Goal: Transaction & Acquisition: Purchase product/service

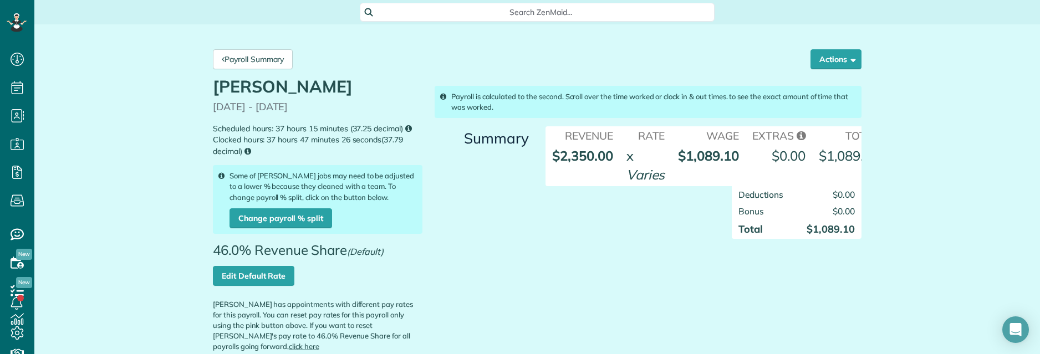
scroll to position [398, 0]
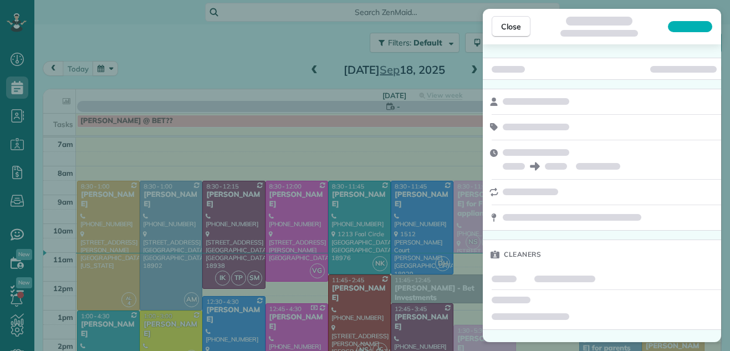
scroll to position [5, 5]
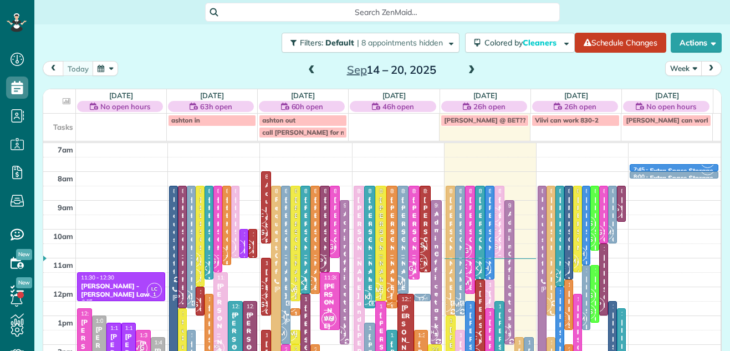
scroll to position [5, 5]
click at [667, 65] on button "Week" at bounding box center [683, 68] width 37 height 15
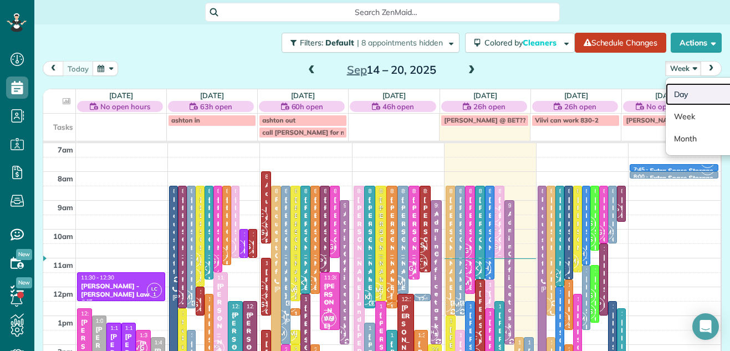
click at [674, 90] on link "Day" at bounding box center [710, 94] width 88 height 22
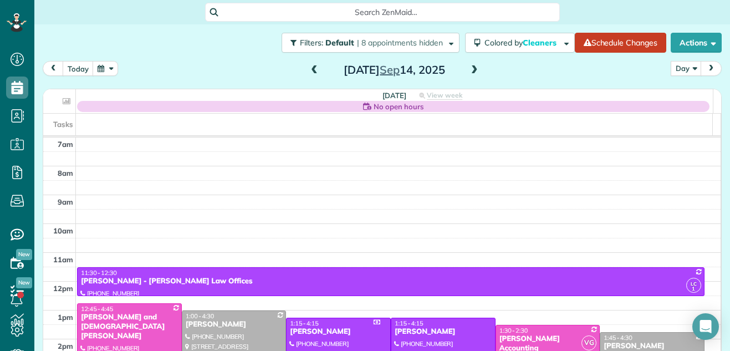
click at [470, 71] on span at bounding box center [474, 70] width 12 height 10
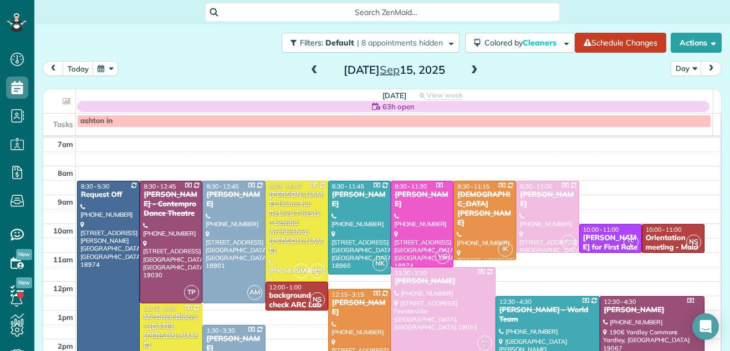
click at [470, 71] on span at bounding box center [474, 70] width 12 height 10
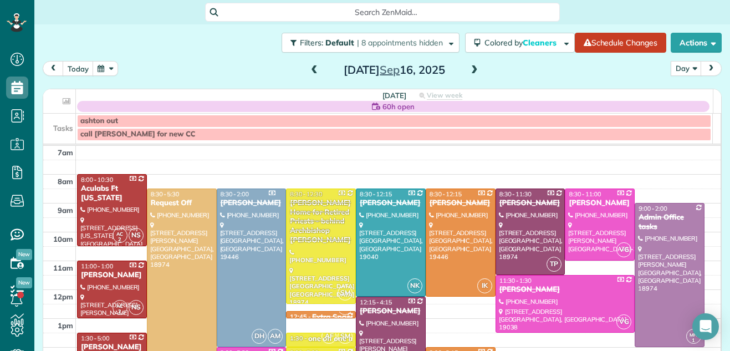
click at [470, 71] on span at bounding box center [474, 70] width 12 height 10
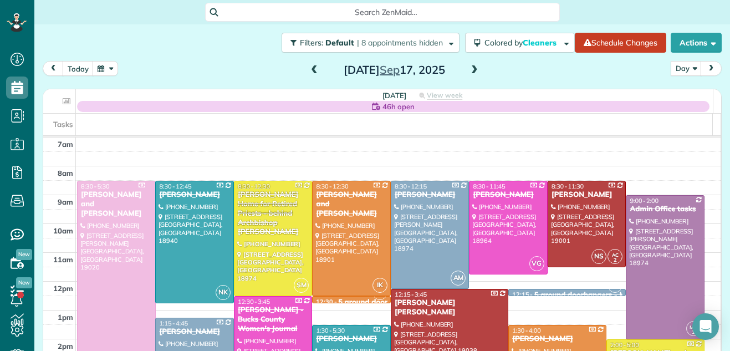
click at [470, 71] on span at bounding box center [474, 70] width 12 height 10
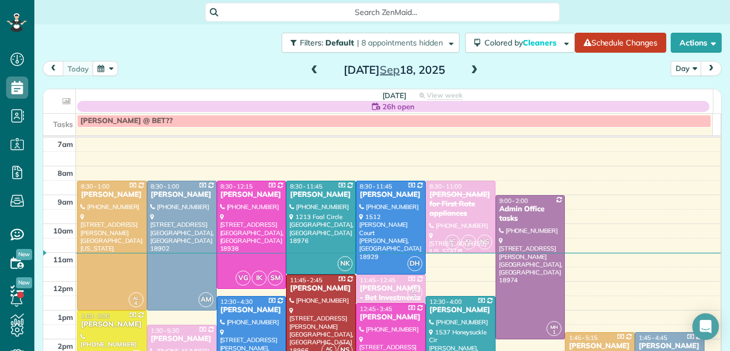
click at [438, 211] on div "Shawn Lolk for First Rate appliances" at bounding box center [460, 204] width 63 height 28
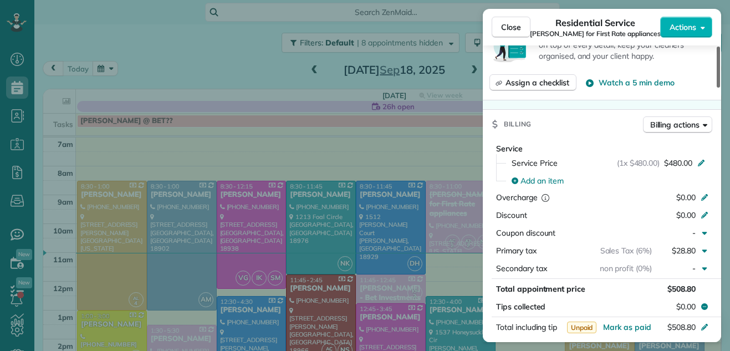
scroll to position [498, 0]
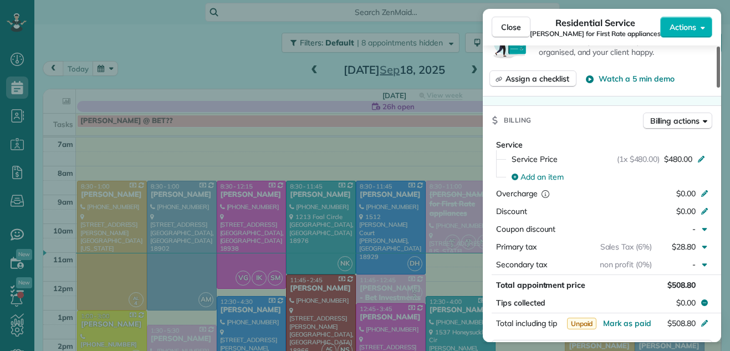
drag, startPoint x: 717, startPoint y: 69, endPoint x: 709, endPoint y: 138, distance: 69.7
click at [717, 88] on div at bounding box center [718, 67] width 3 height 41
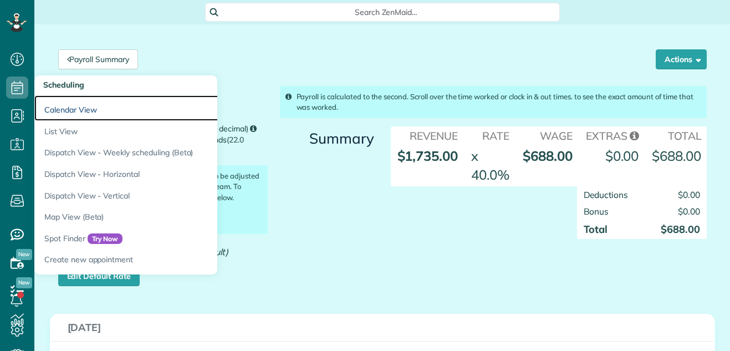
click at [68, 110] on link "Calendar View" at bounding box center [172, 107] width 277 height 25
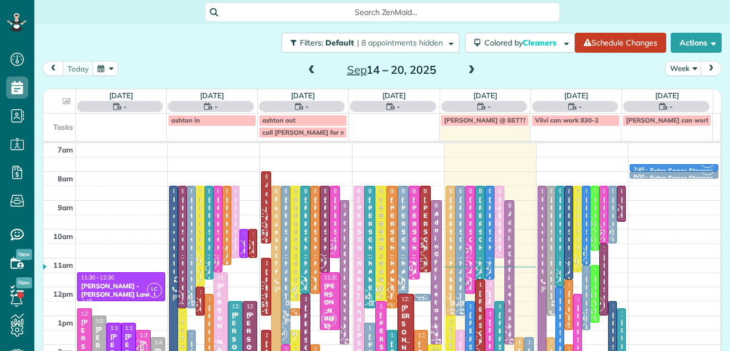
scroll to position [5, 5]
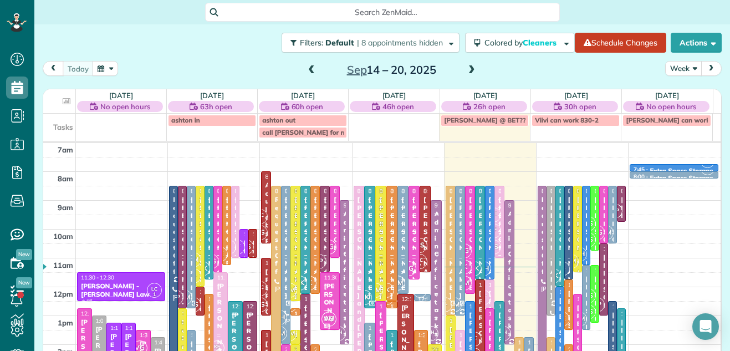
click at [674, 68] on button "Week" at bounding box center [683, 68] width 37 height 15
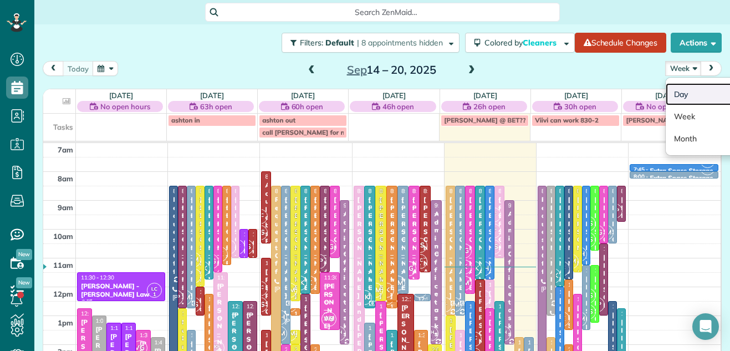
click at [678, 93] on link "Day" at bounding box center [710, 94] width 88 height 22
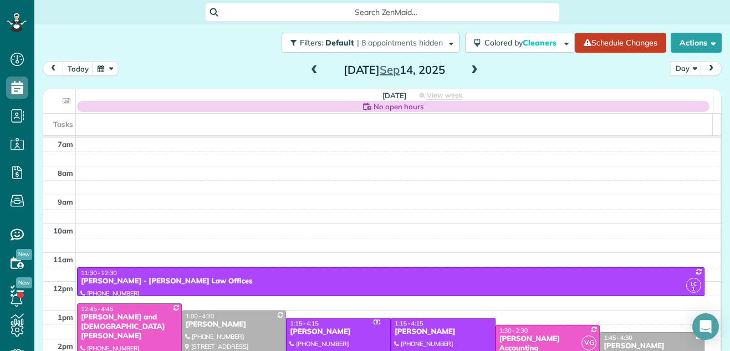
click at [469, 69] on span at bounding box center [474, 70] width 12 height 10
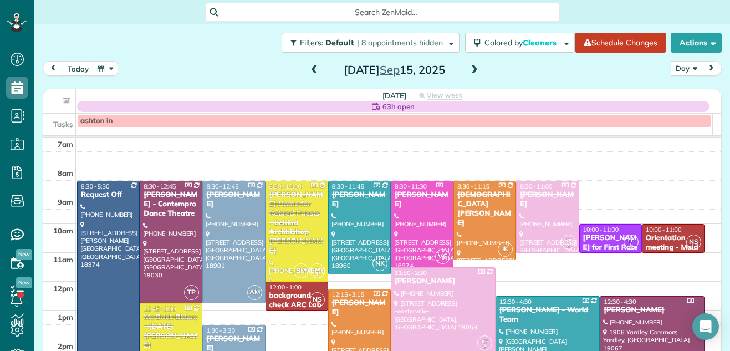
click at [469, 69] on span at bounding box center [474, 70] width 12 height 10
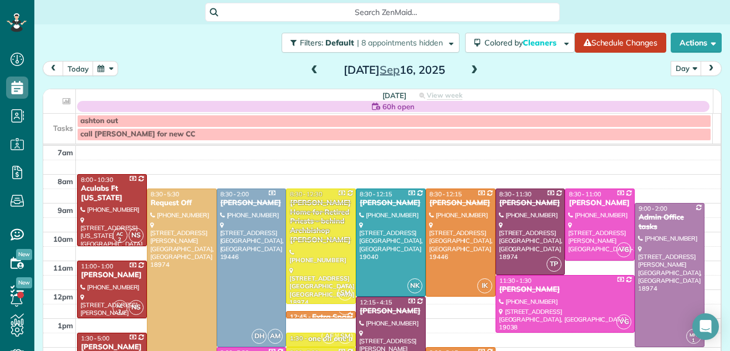
click at [469, 69] on span at bounding box center [474, 70] width 12 height 10
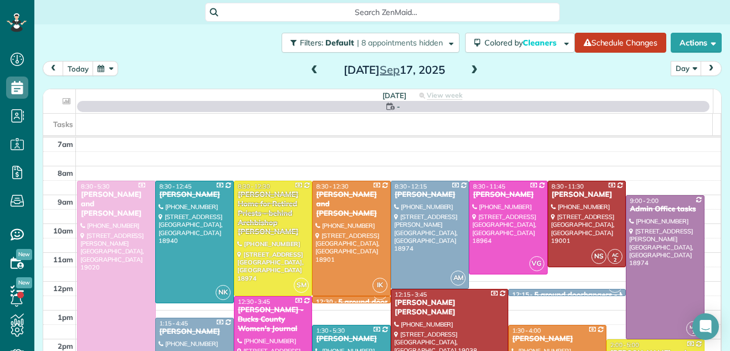
click at [469, 69] on span at bounding box center [474, 70] width 12 height 10
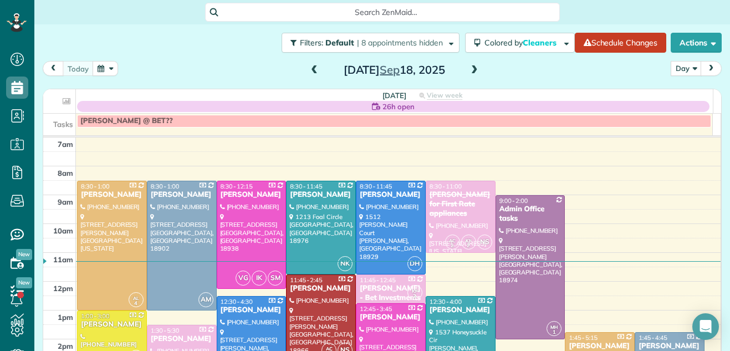
click at [469, 69] on span at bounding box center [474, 70] width 12 height 10
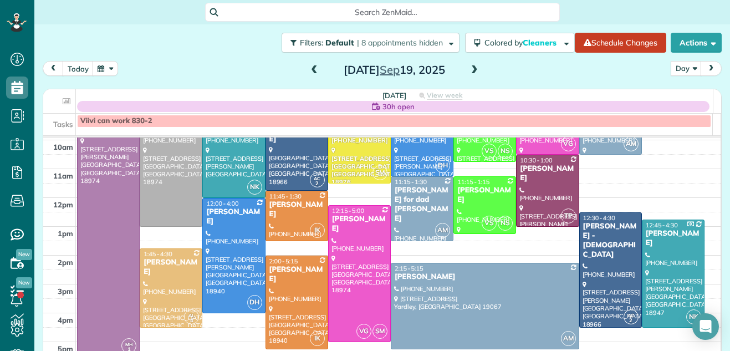
scroll to position [79, 0]
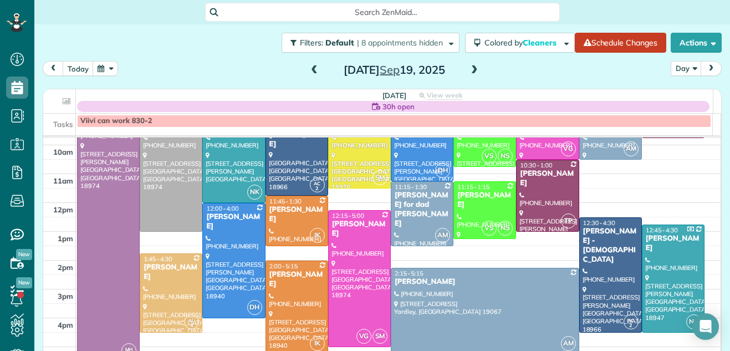
click at [314, 67] on span at bounding box center [314, 70] width 12 height 10
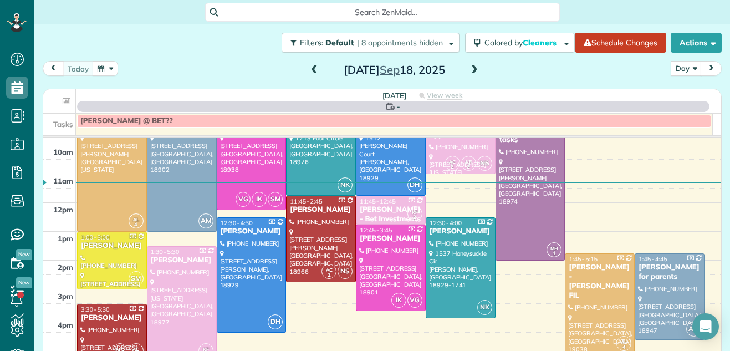
scroll to position [0, 0]
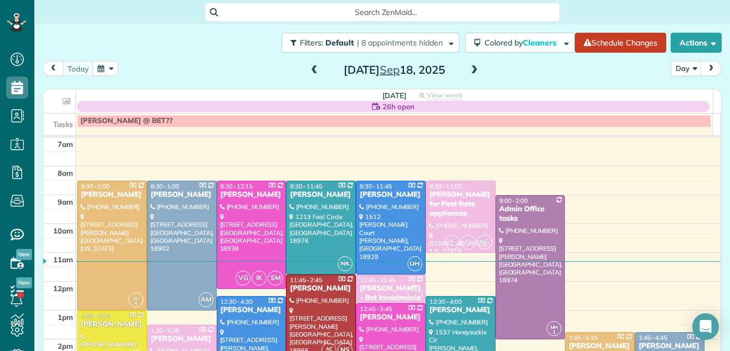
click at [314, 67] on span at bounding box center [314, 70] width 12 height 10
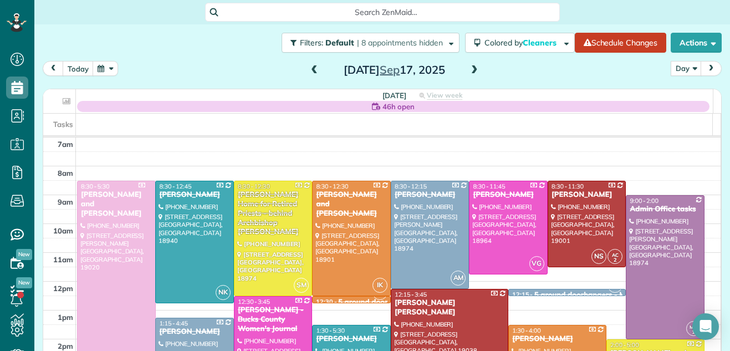
scroll to position [12, 0]
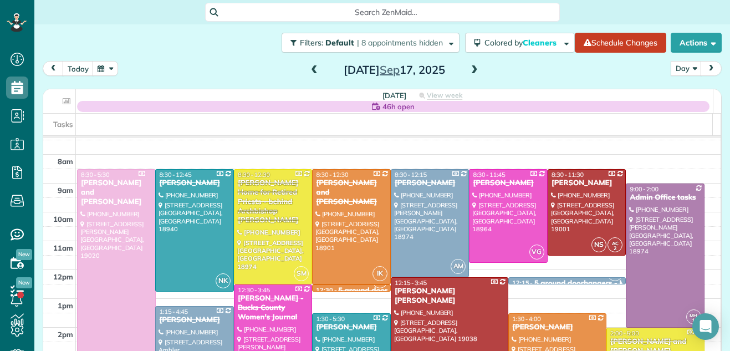
click at [473, 70] on span at bounding box center [474, 70] width 12 height 10
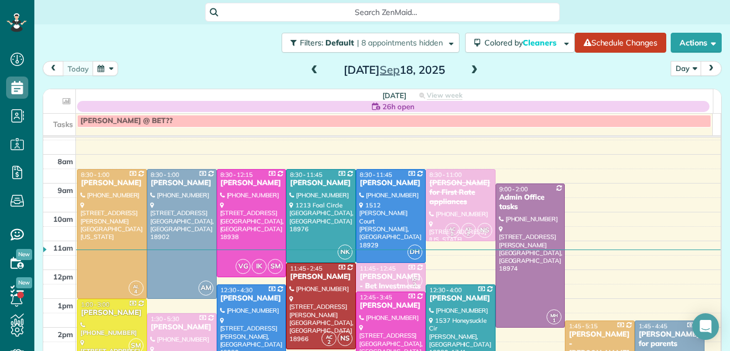
scroll to position [0, 0]
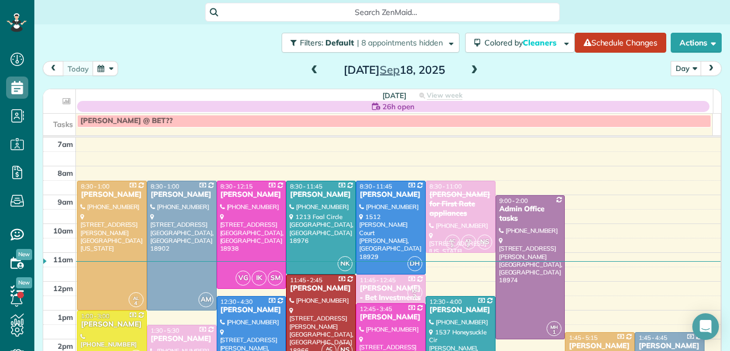
click at [468, 73] on span at bounding box center [474, 70] width 12 height 10
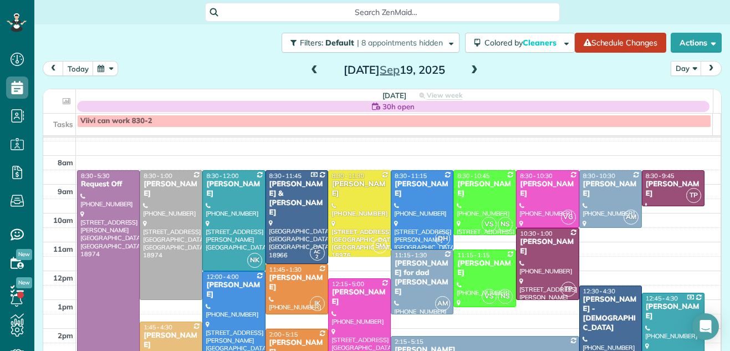
scroll to position [9, 0]
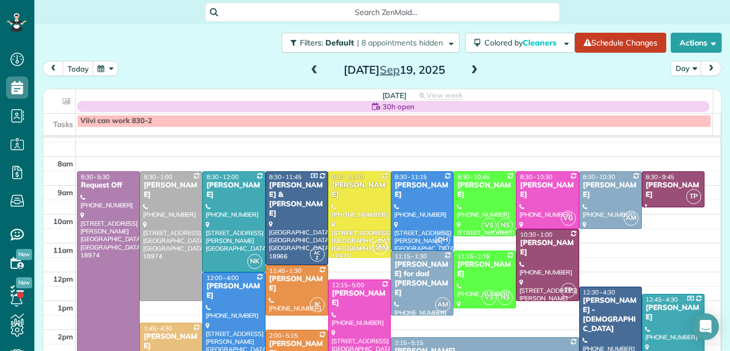
click at [312, 71] on span at bounding box center [314, 70] width 12 height 10
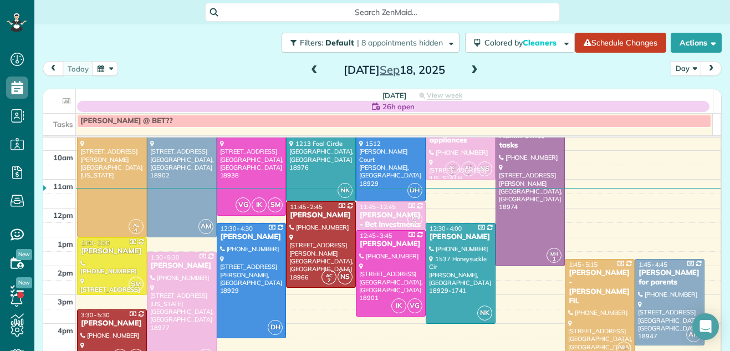
scroll to position [0, 0]
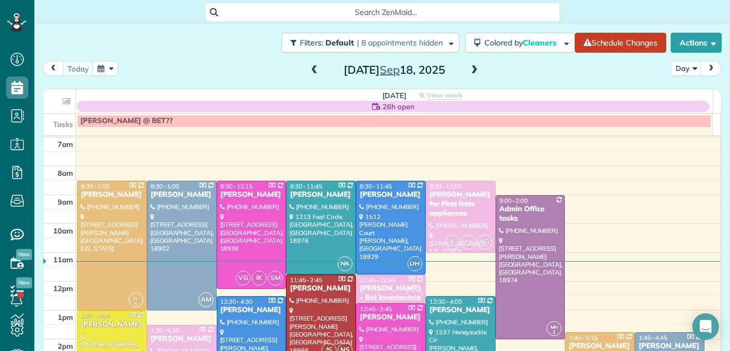
click at [469, 70] on span at bounding box center [474, 70] width 12 height 10
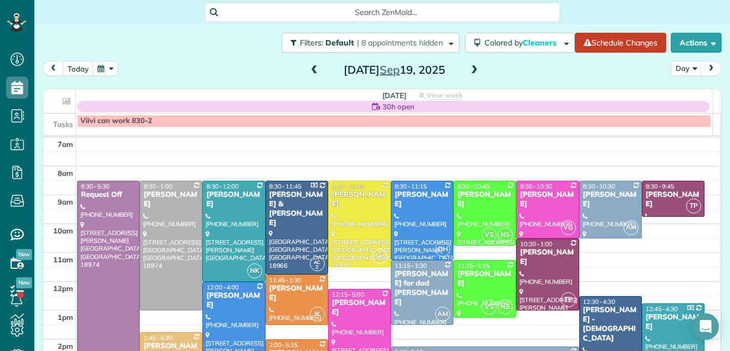
click at [311, 70] on span at bounding box center [314, 70] width 12 height 10
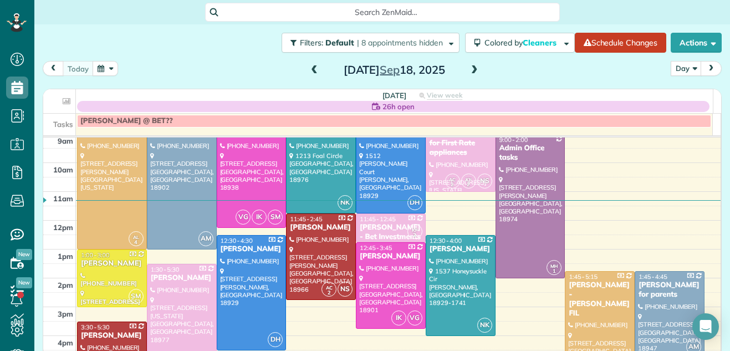
scroll to position [57, 0]
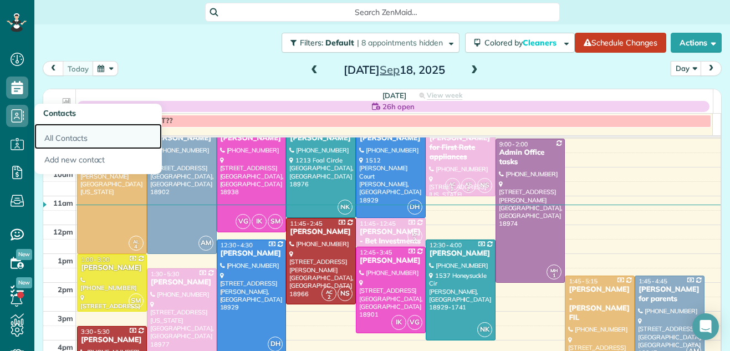
click at [63, 135] on link "All Contacts" at bounding box center [97, 136] width 127 height 25
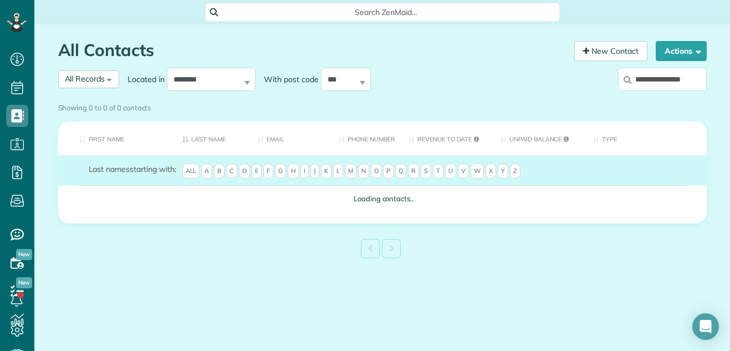
scroll to position [0, 1]
type input "**********"
click at [654, 98] on div "Showing 0 to 0 of 0 contacts" at bounding box center [382, 105] width 648 height 15
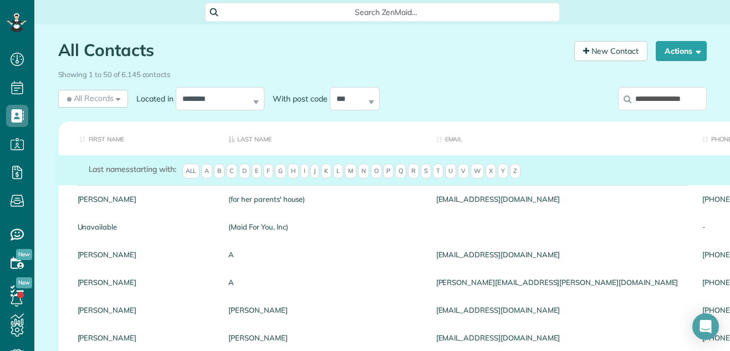
click at [652, 98] on input "**********" at bounding box center [662, 98] width 89 height 23
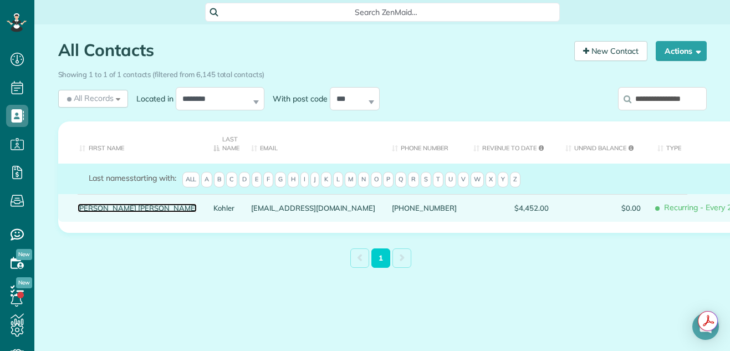
click at [101, 207] on link "[PERSON_NAME] [PERSON_NAME]" at bounding box center [138, 208] width 120 height 8
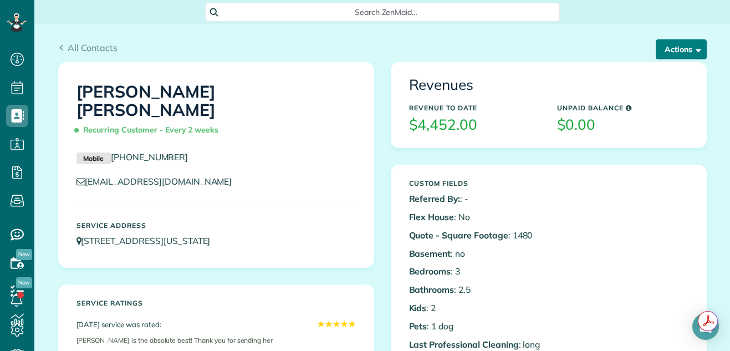
click at [673, 48] on button "Actions" at bounding box center [681, 49] width 51 height 20
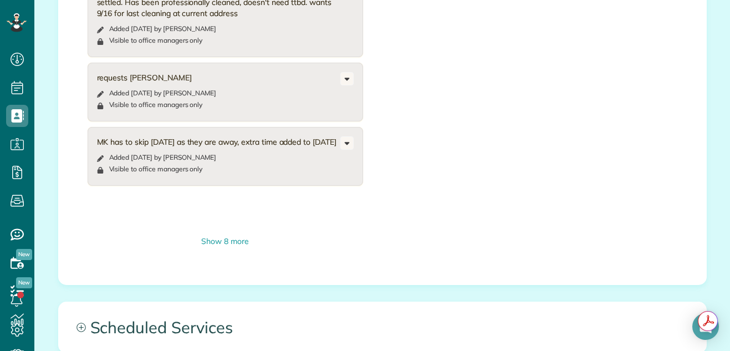
scroll to position [911, 0]
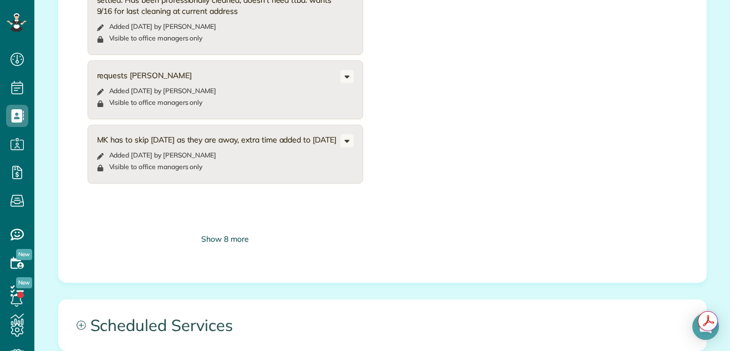
click at [228, 240] on div "Show 8 more" at bounding box center [225, 239] width 275 height 12
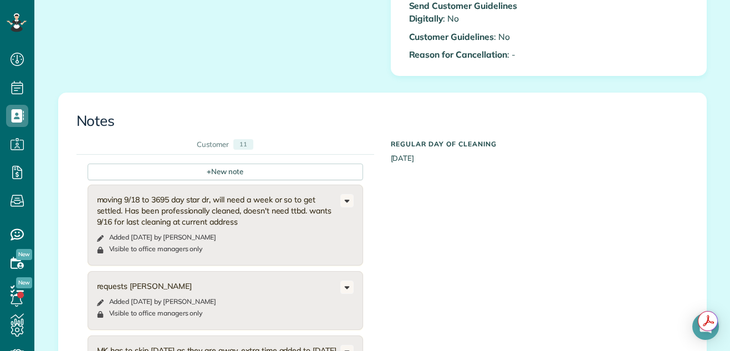
scroll to position [705, 0]
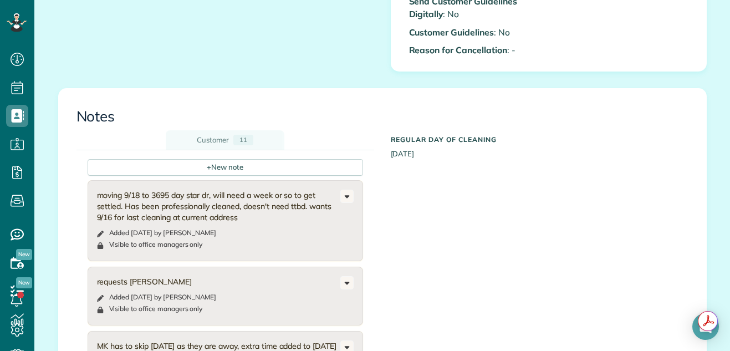
click at [239, 142] on div "11" at bounding box center [243, 140] width 20 height 11
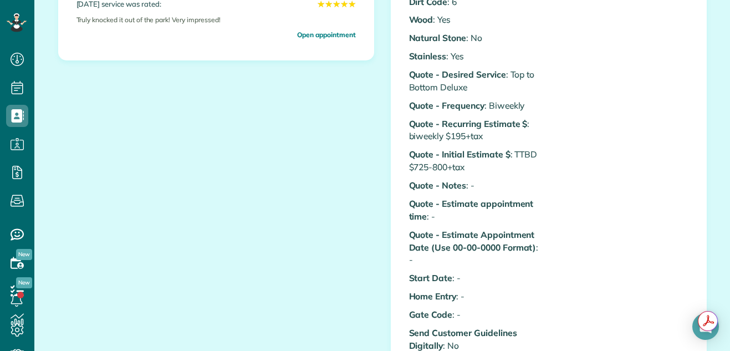
scroll to position [391, 0]
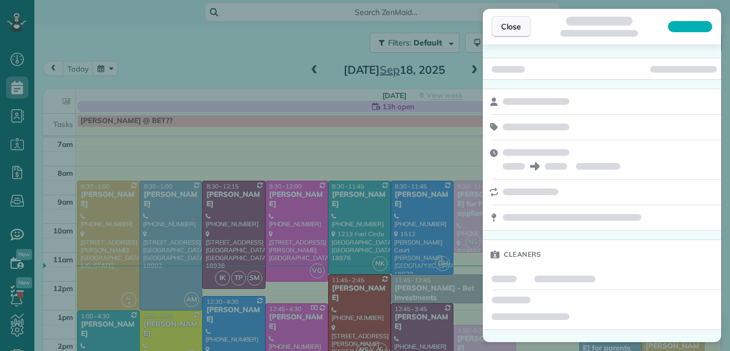
scroll to position [5, 5]
click at [511, 25] on span "Close" at bounding box center [511, 26] width 20 height 11
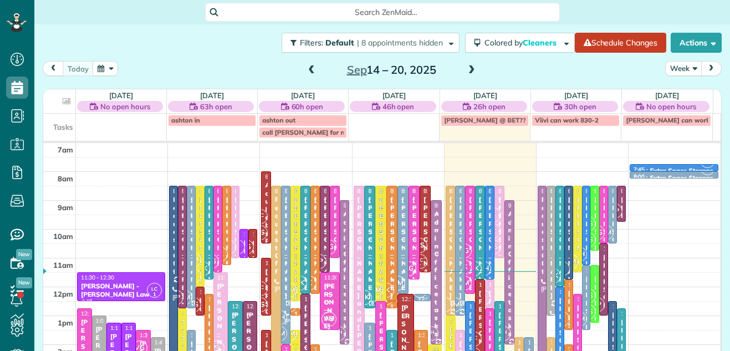
scroll to position [5, 5]
click at [669, 65] on button "Week" at bounding box center [683, 68] width 37 height 15
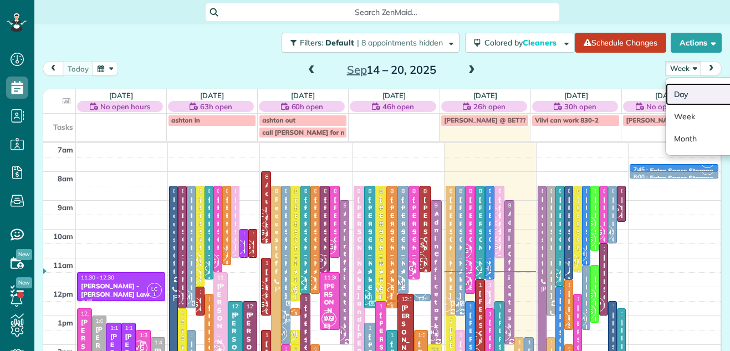
click at [676, 89] on link "Day" at bounding box center [710, 94] width 88 height 22
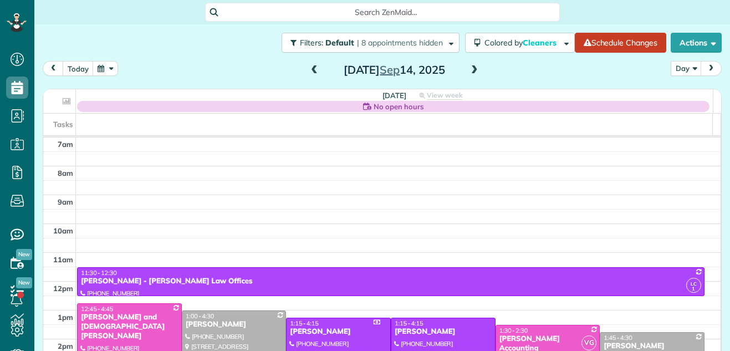
click at [470, 67] on span at bounding box center [474, 70] width 12 height 10
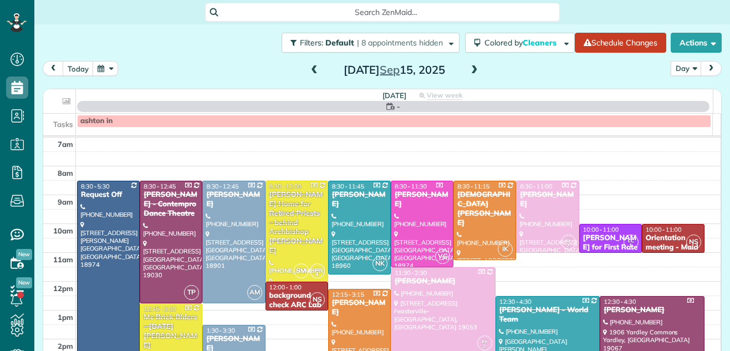
click at [470, 67] on span at bounding box center [474, 70] width 12 height 10
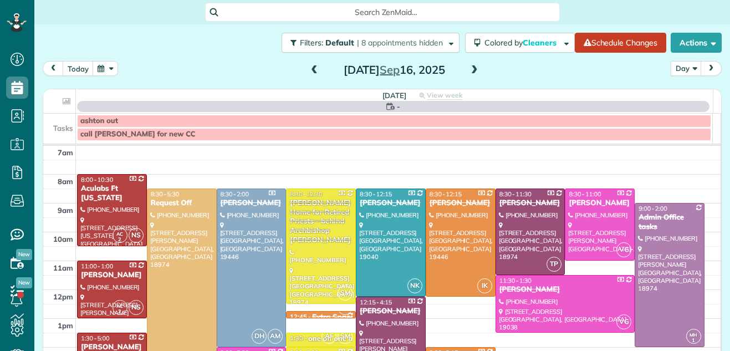
click at [470, 67] on span at bounding box center [474, 70] width 12 height 10
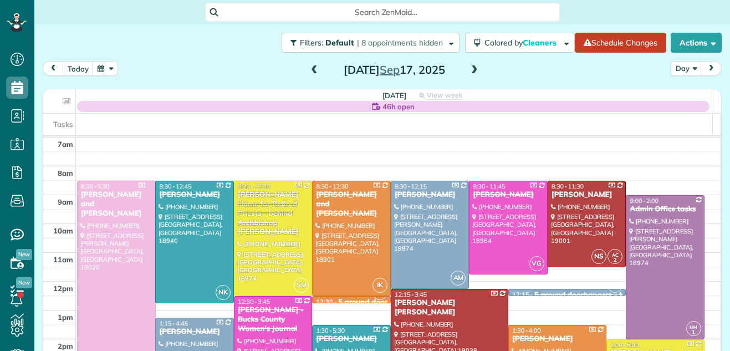
click at [470, 67] on span at bounding box center [474, 70] width 12 height 10
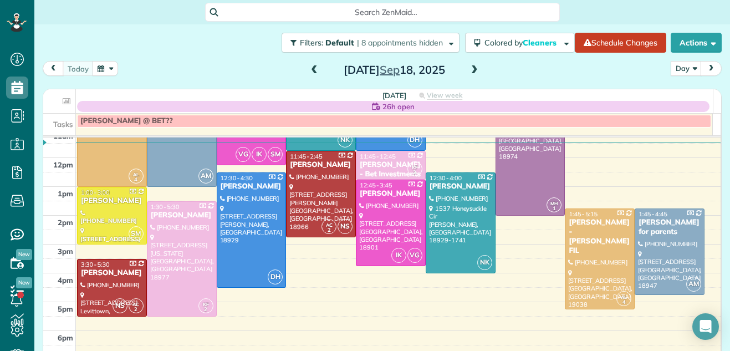
scroll to position [125, 0]
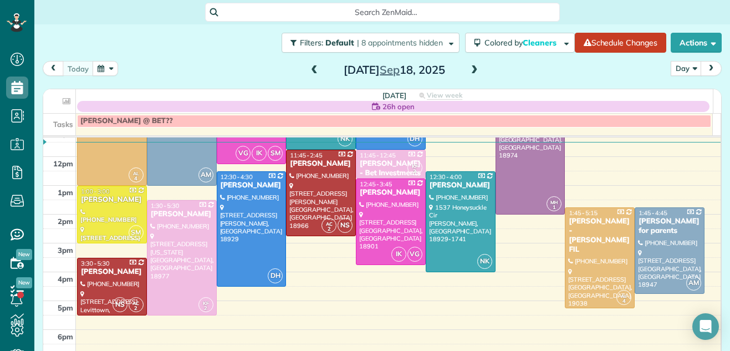
click at [468, 71] on span at bounding box center [474, 70] width 12 height 10
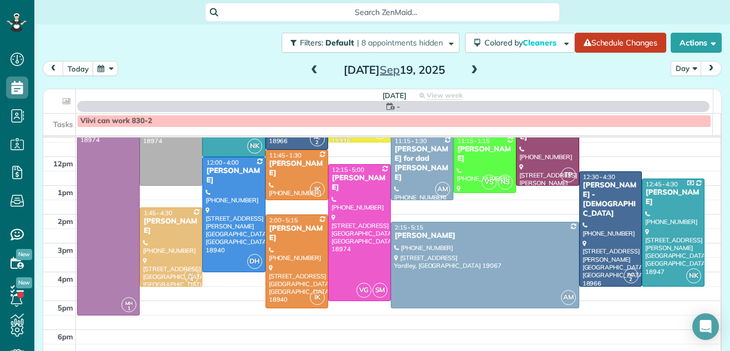
scroll to position [0, 0]
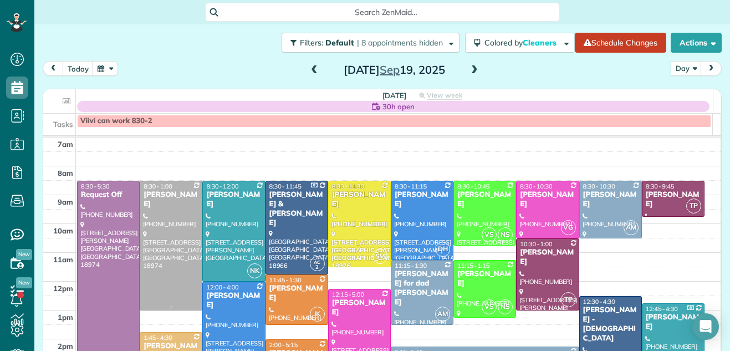
click at [145, 227] on div at bounding box center [171, 245] width 62 height 129
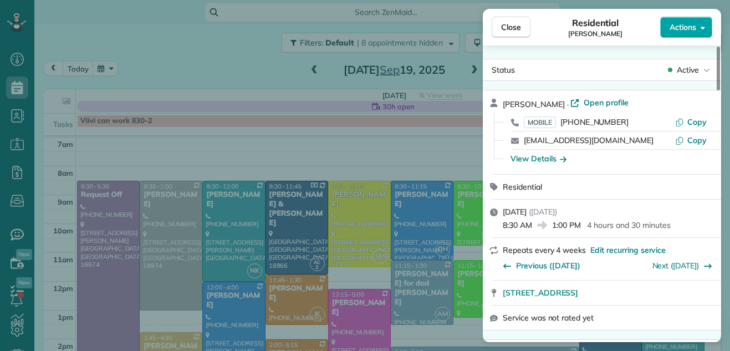
click at [677, 25] on span "Actions" at bounding box center [682, 27] width 27 height 11
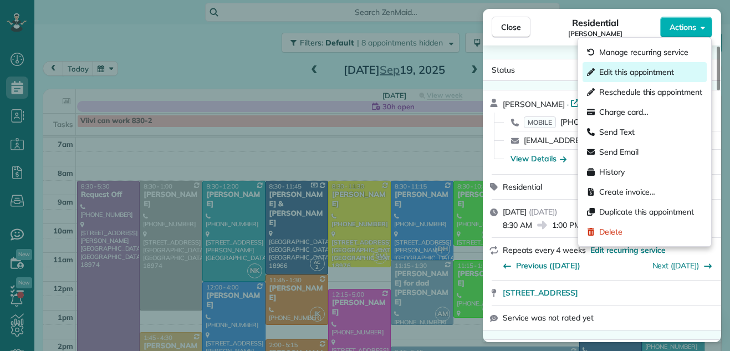
click at [649, 74] on span "Edit this appointment" at bounding box center [636, 72] width 75 height 11
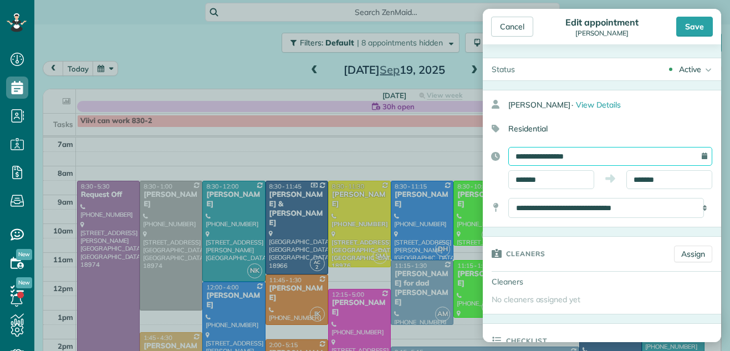
click at [548, 154] on input "**********" at bounding box center [610, 156] width 204 height 19
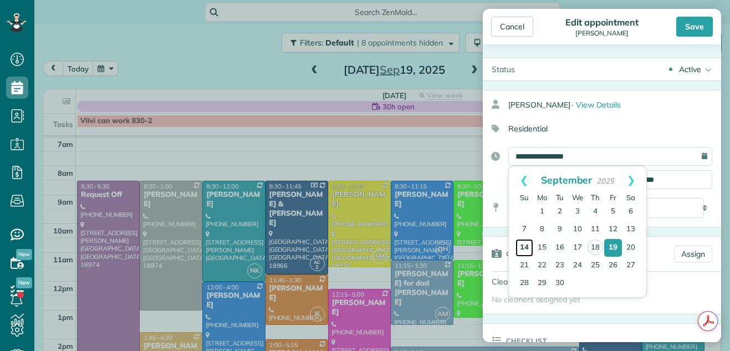
click at [523, 245] on link "14" at bounding box center [524, 248] width 18 height 18
type input "**********"
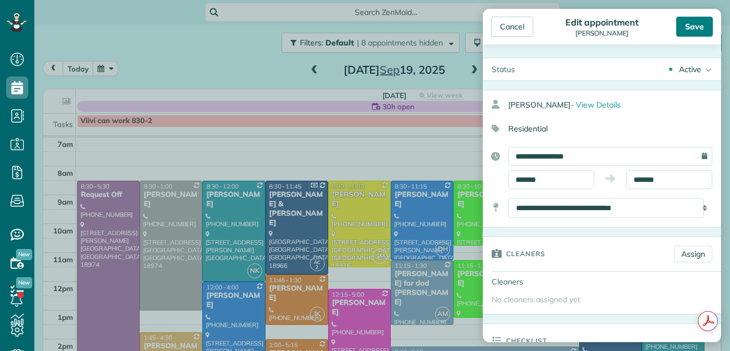
click at [695, 18] on div "Save" at bounding box center [694, 27] width 37 height 20
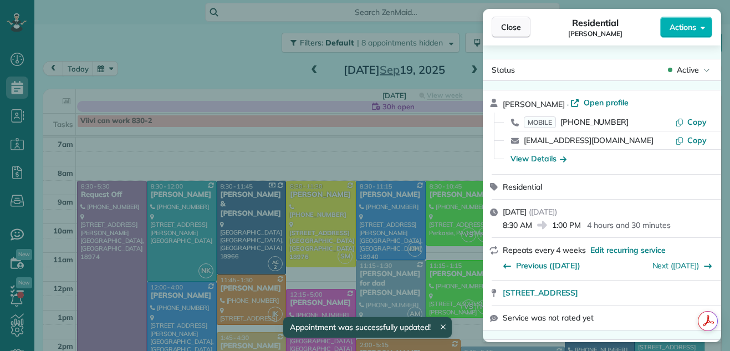
click at [513, 32] on span "Close" at bounding box center [511, 27] width 20 height 11
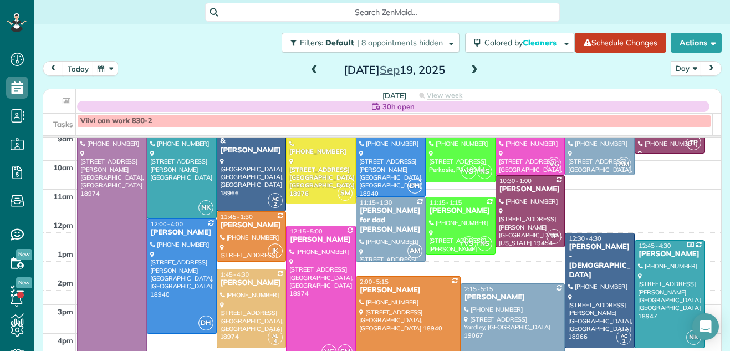
scroll to position [55, 0]
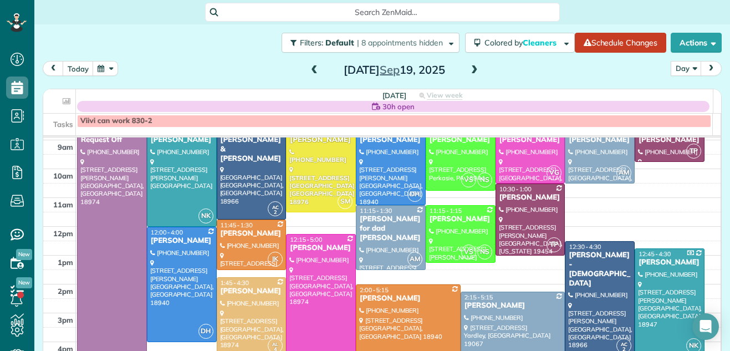
click at [595, 270] on div "Robert Suskey - Our Lady Of Good Council Roman Catholic Church" at bounding box center [599, 269] width 63 height 38
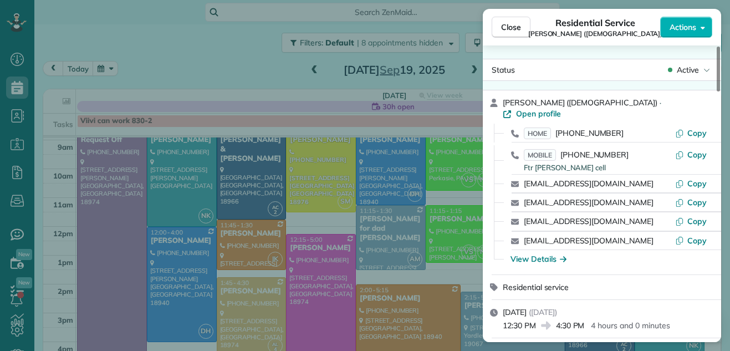
click at [561, 113] on span "Open profile" at bounding box center [538, 113] width 45 height 11
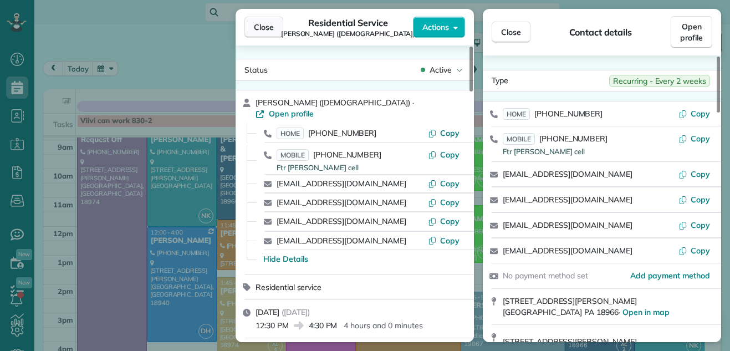
click at [272, 19] on button "Close" at bounding box center [263, 27] width 39 height 21
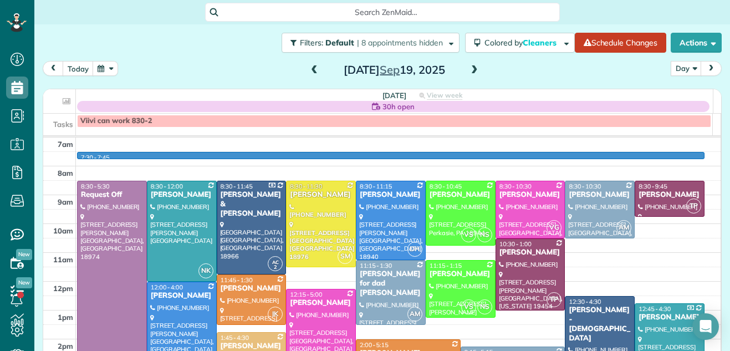
click at [699, 154] on td at bounding box center [398, 159] width 645 height 14
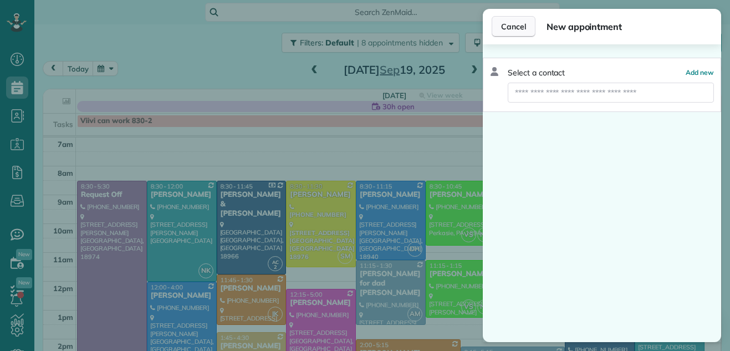
click at [505, 22] on span "Cancel" at bounding box center [513, 26] width 25 height 11
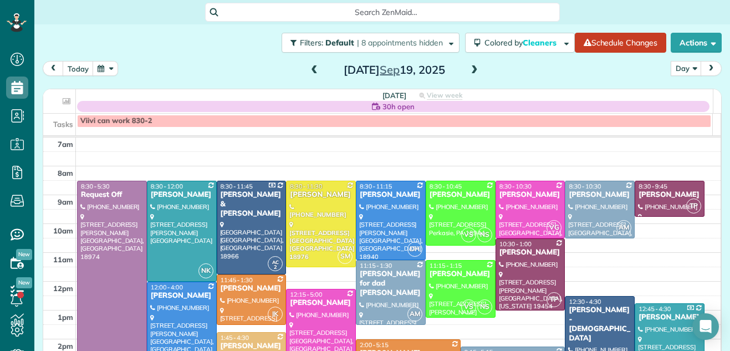
click at [309, 68] on span at bounding box center [314, 70] width 12 height 10
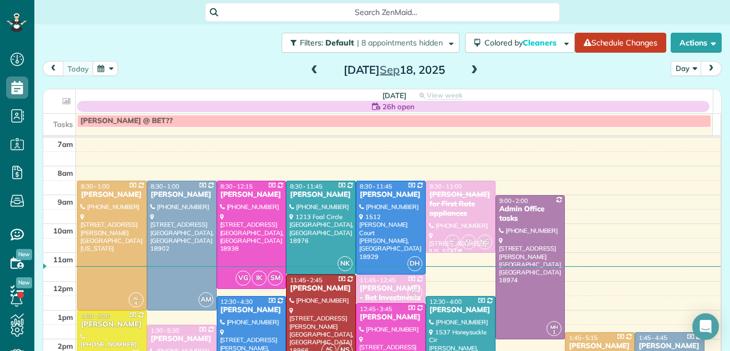
click at [474, 195] on div "Shawn Lolk for First Rate appliances" at bounding box center [460, 204] width 63 height 28
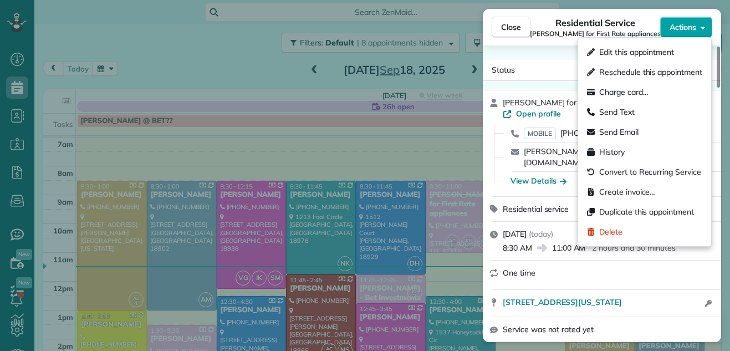
click at [681, 25] on span "Actions" at bounding box center [682, 27] width 27 height 11
click at [552, 52] on div "Status Completed Shawn Lolk for First Rate appliances · Open profile MOBILE (26…" at bounding box center [602, 193] width 238 height 296
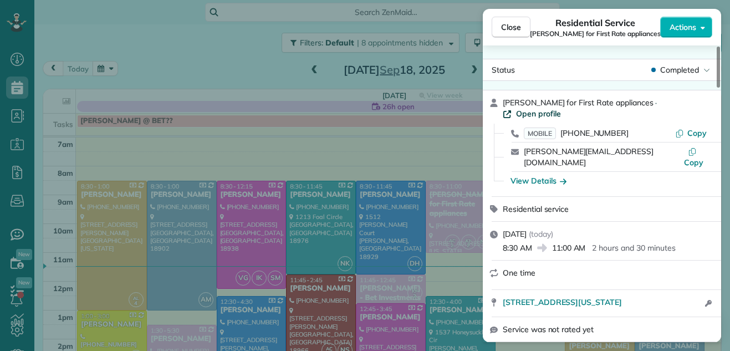
click at [561, 108] on span "Open profile" at bounding box center [538, 113] width 45 height 11
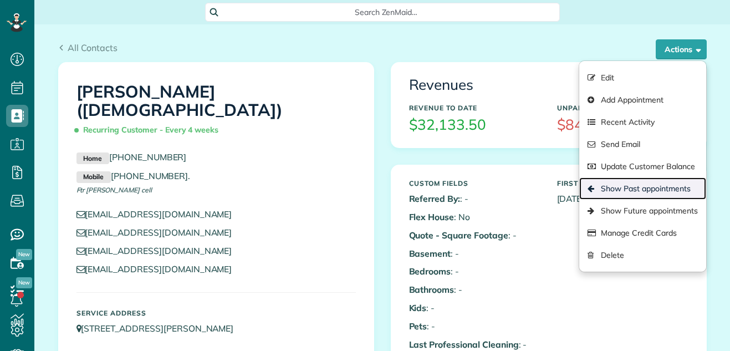
click at [617, 187] on link "Show Past appointments" at bounding box center [642, 188] width 126 height 22
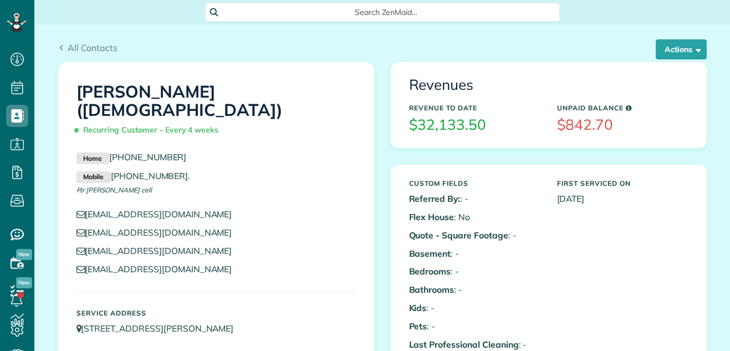
scroll to position [5, 5]
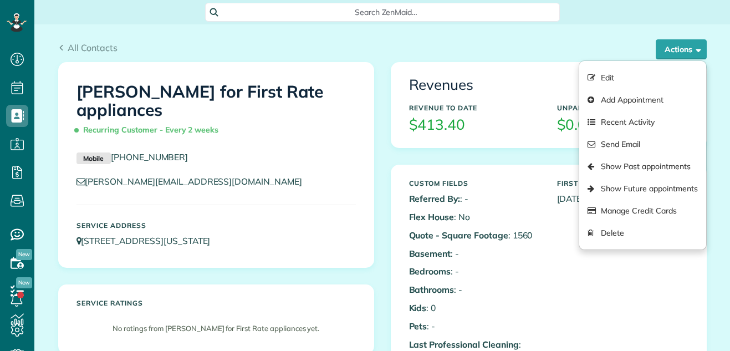
click at [627, 212] on link "Manage Credit Cards" at bounding box center [642, 211] width 126 height 22
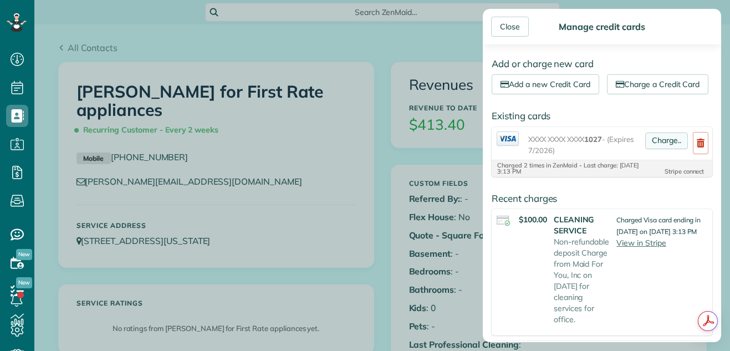
click at [654, 149] on link "Charge.." at bounding box center [666, 140] width 43 height 17
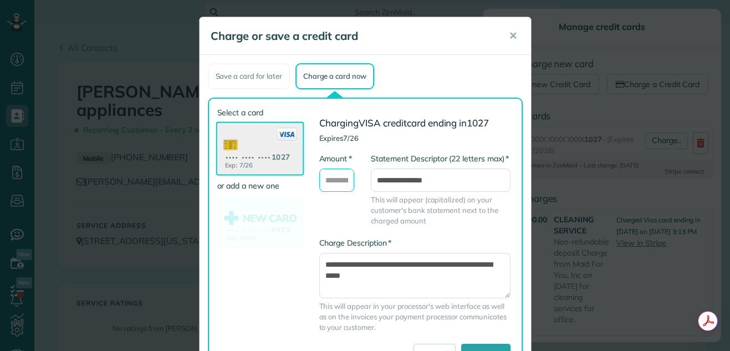
click at [342, 180] on input "* Amount" at bounding box center [336, 179] width 35 height 23
type input "*"
click at [509, 38] on span "✕" at bounding box center [513, 35] width 8 height 13
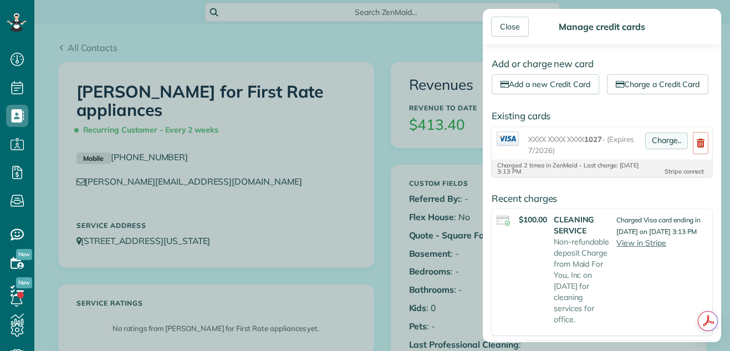
click at [651, 149] on link "Charge.." at bounding box center [666, 140] width 43 height 17
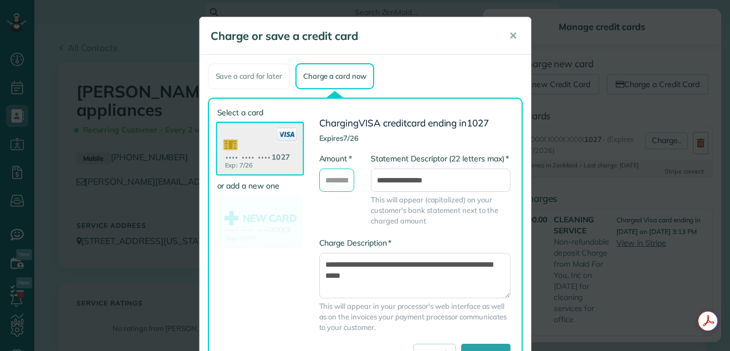
click at [331, 177] on input "* Amount" at bounding box center [336, 179] width 35 height 23
type input "*"
type input "*******"
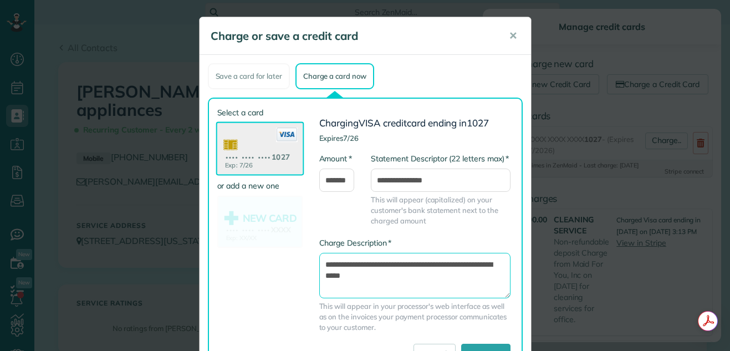
click at [320, 262] on textarea "**********" at bounding box center [414, 275] width 191 height 45
click at [323, 264] on textarea "**********" at bounding box center [414, 275] width 191 height 45
click at [398, 275] on textarea "**********" at bounding box center [414, 275] width 191 height 45
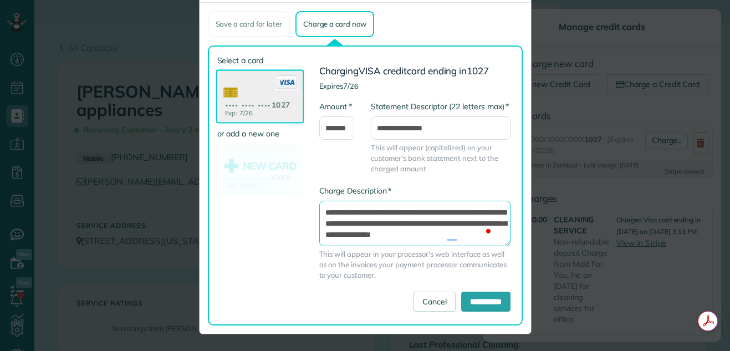
scroll to position [6, 0]
type textarea "**********"
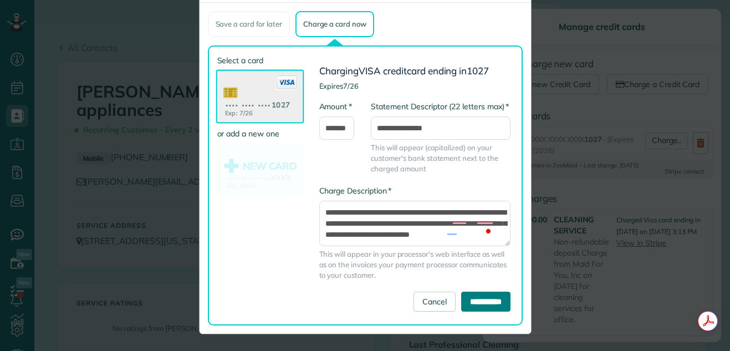
click at [480, 299] on input "**********" at bounding box center [485, 301] width 49 height 20
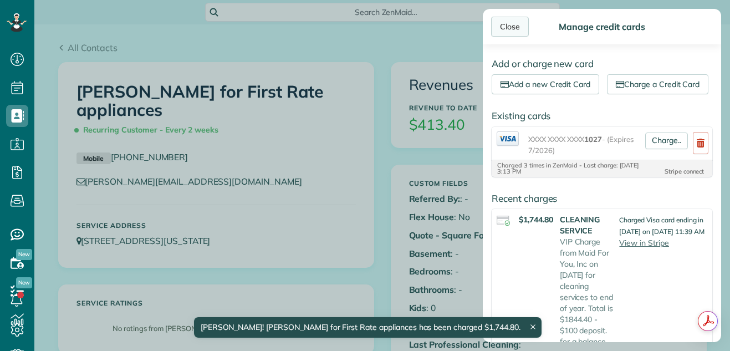
click at [510, 25] on div "Close" at bounding box center [510, 27] width 38 height 20
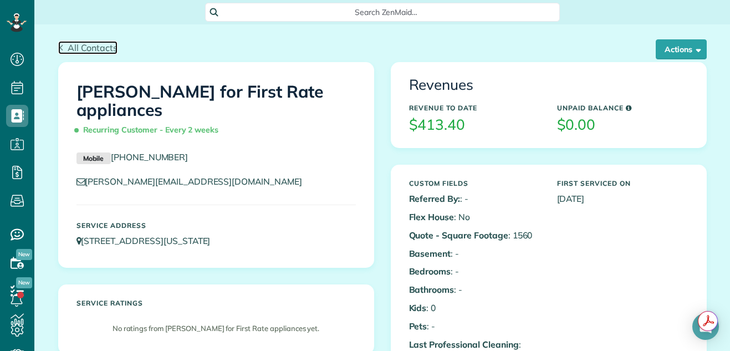
click at [89, 47] on span "All Contacts" at bounding box center [93, 47] width 50 height 11
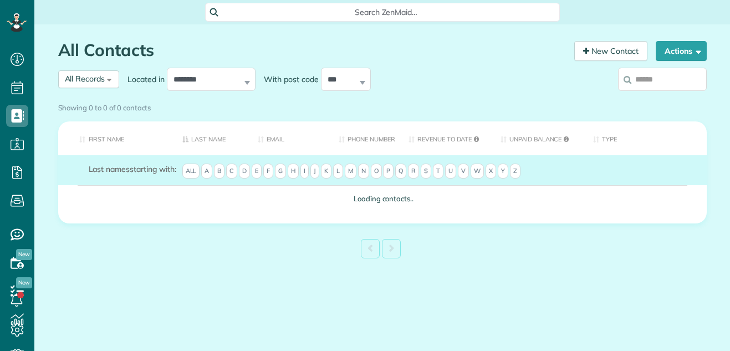
scroll to position [5, 5]
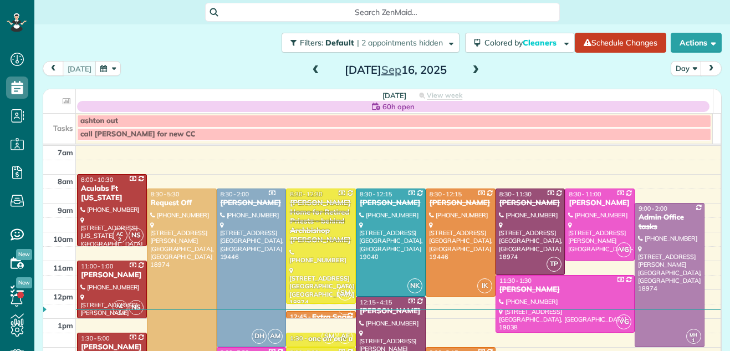
scroll to position [5, 5]
click at [470, 73] on span at bounding box center [475, 70] width 12 height 10
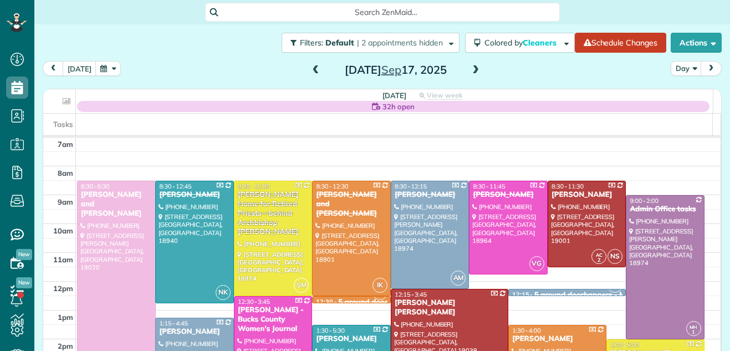
click at [470, 73] on span at bounding box center [475, 70] width 12 height 10
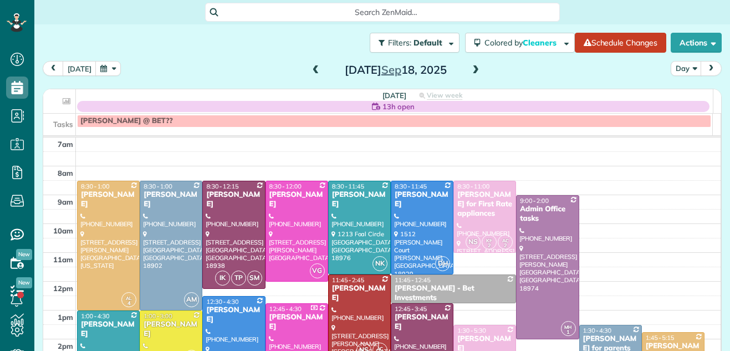
click at [470, 73] on span at bounding box center [475, 70] width 12 height 10
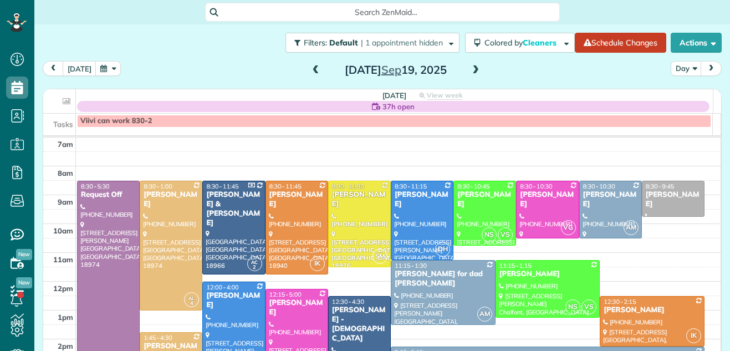
click at [470, 73] on span at bounding box center [475, 70] width 12 height 10
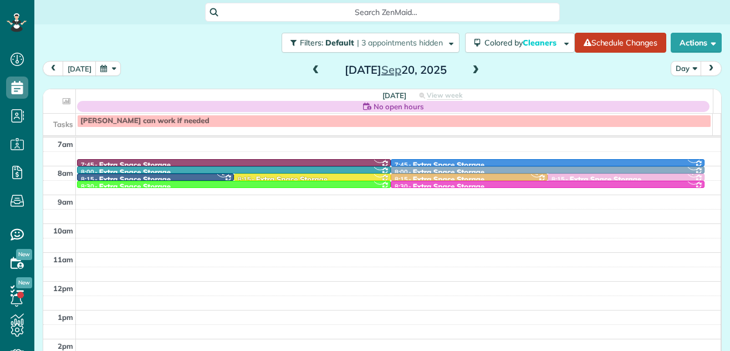
click at [470, 73] on span at bounding box center [475, 70] width 12 height 10
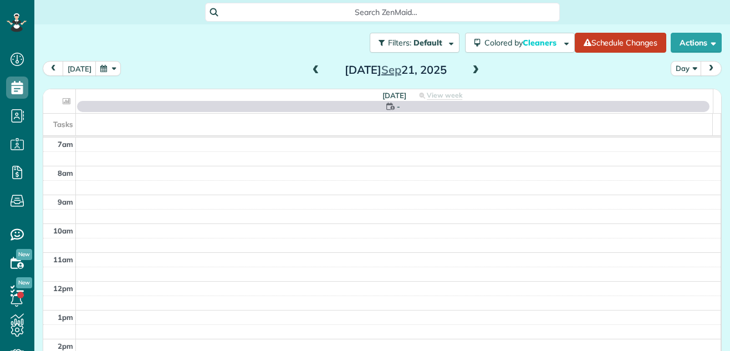
click at [470, 73] on span at bounding box center [475, 70] width 12 height 10
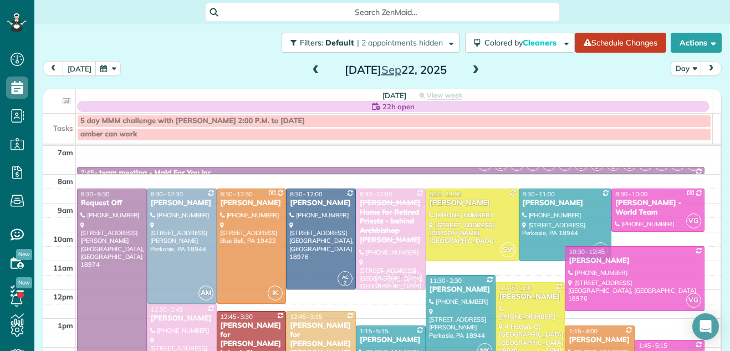
click at [470, 73] on span at bounding box center [475, 70] width 12 height 10
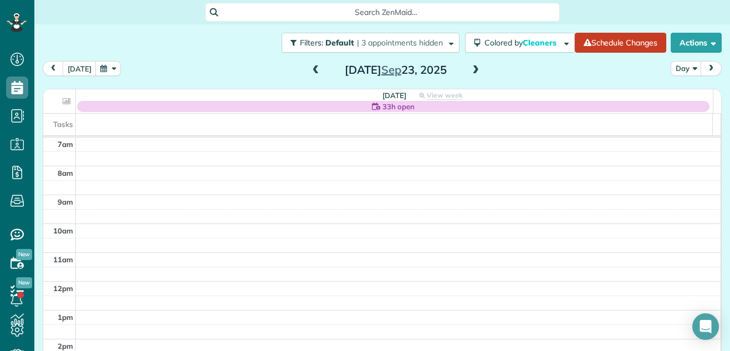
click at [469, 72] on span at bounding box center [475, 70] width 12 height 10
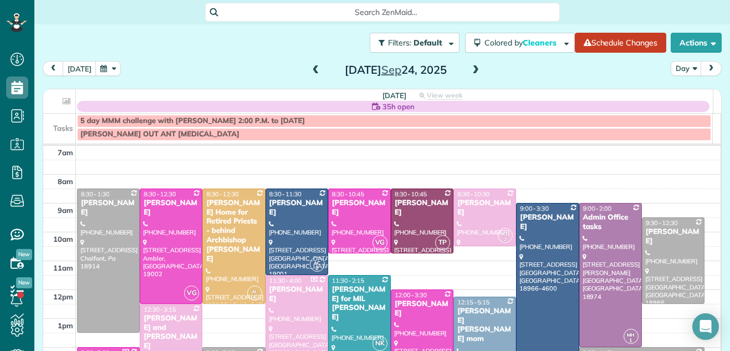
click at [469, 72] on span at bounding box center [475, 70] width 12 height 10
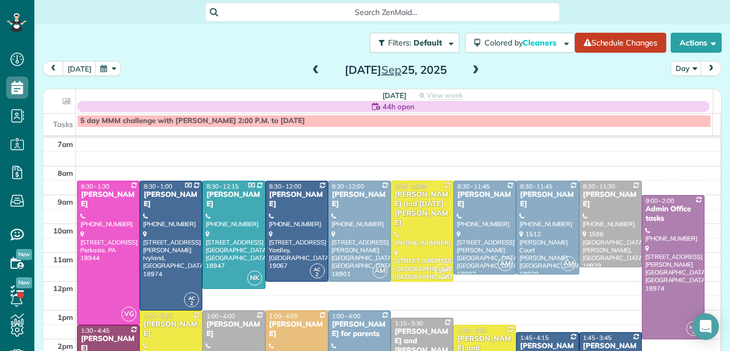
click at [469, 72] on span at bounding box center [475, 70] width 12 height 10
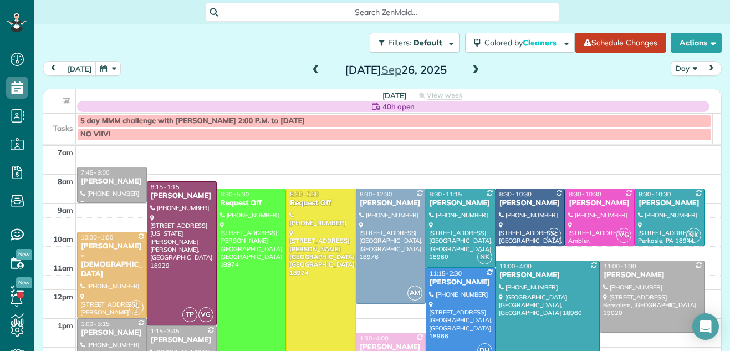
click at [310, 70] on span at bounding box center [316, 70] width 12 height 10
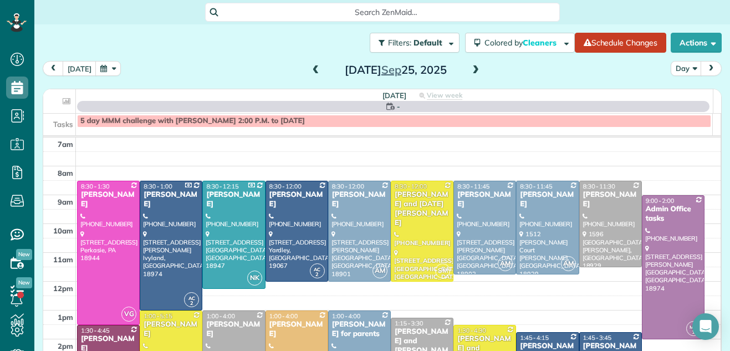
click at [310, 70] on span at bounding box center [316, 70] width 12 height 10
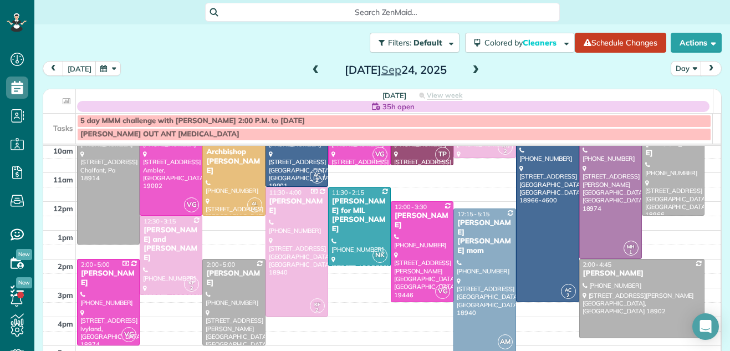
scroll to position [90, 0]
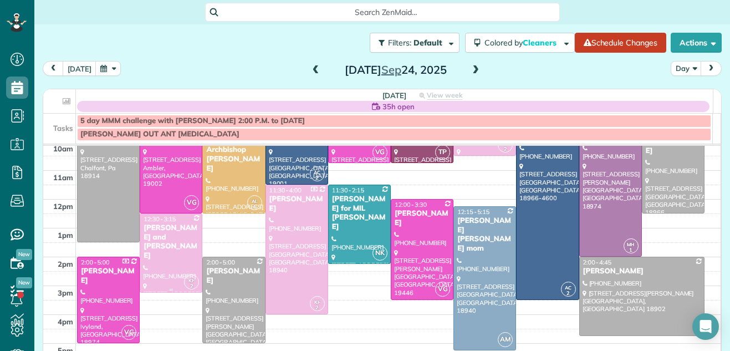
click at [175, 249] on div "[PERSON_NAME] and [PERSON_NAME]" at bounding box center [171, 242] width 56 height 38
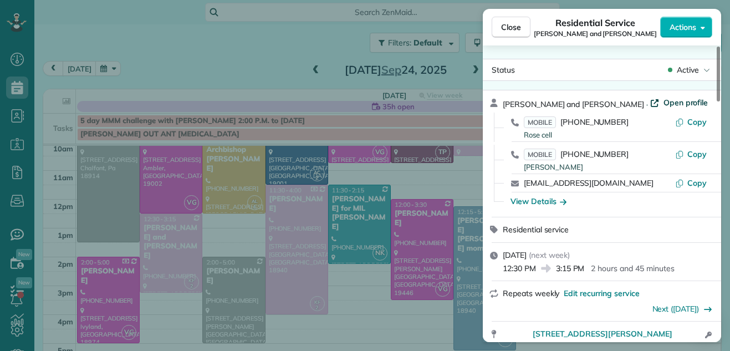
click at [663, 101] on span "Open profile" at bounding box center [685, 102] width 45 height 11
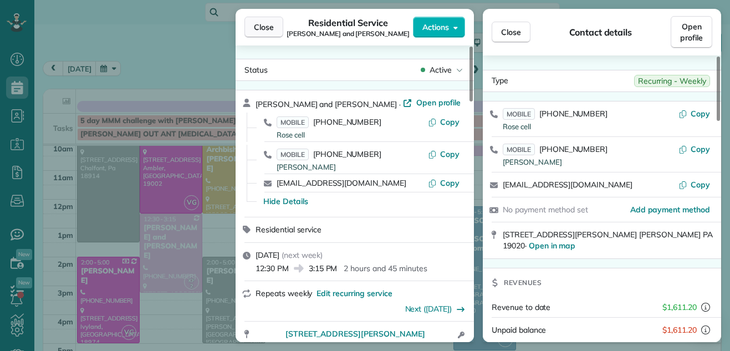
click at [262, 22] on span "Close" at bounding box center [264, 27] width 20 height 11
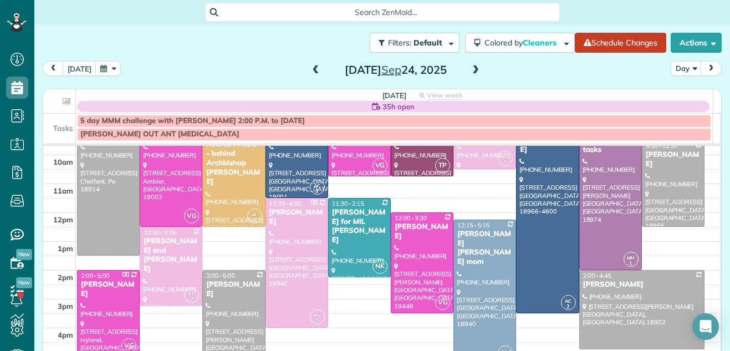
scroll to position [76, 0]
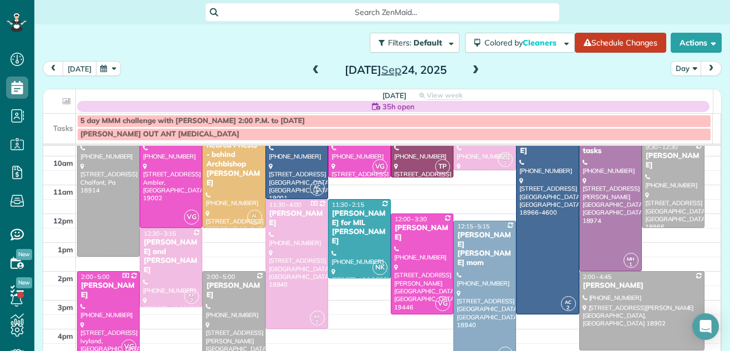
click at [75, 69] on button "today" at bounding box center [80, 68] width 34 height 15
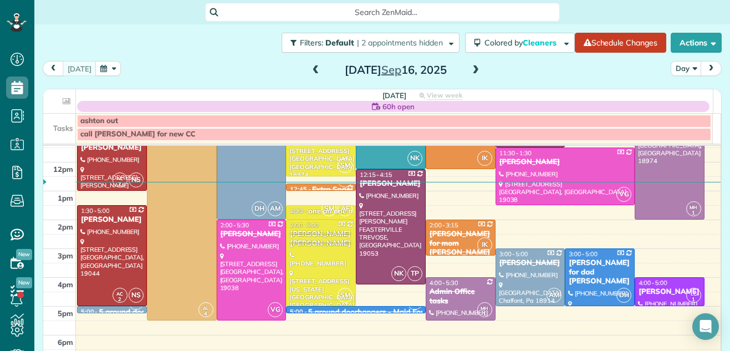
scroll to position [126, 0]
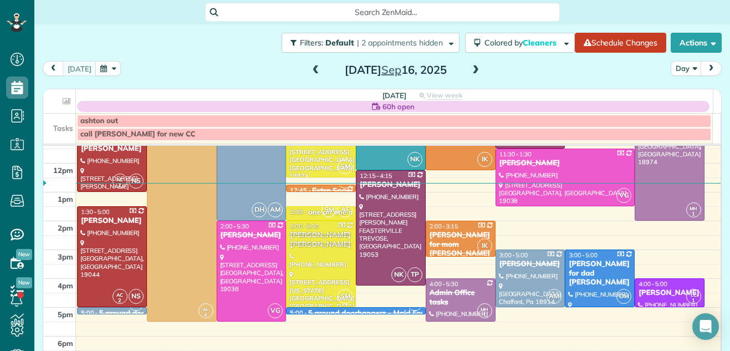
click at [469, 67] on span at bounding box center [475, 70] width 12 height 10
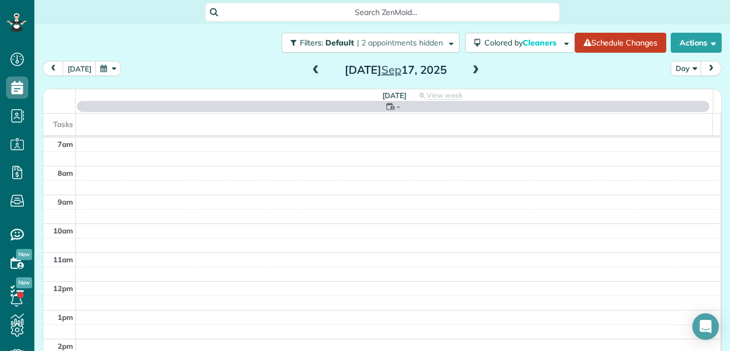
click at [469, 67] on span at bounding box center [475, 70] width 12 height 10
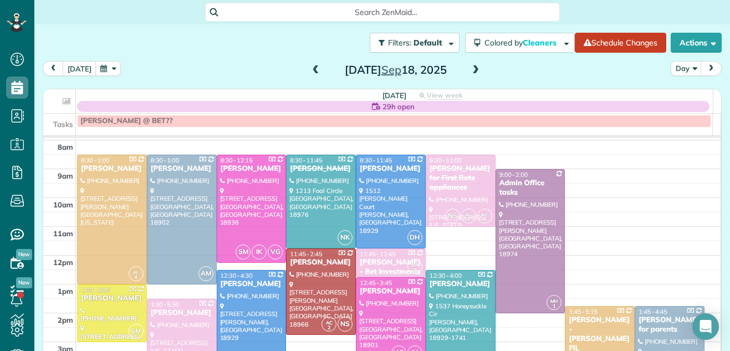
scroll to position [30, 0]
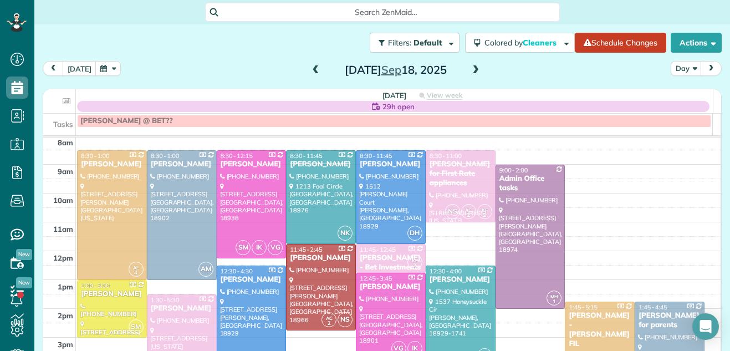
click at [697, 222] on div "7am 8am 9am 10am 11am 12pm 1pm 2pm 3pm 4pm 5pm 6pm 7pm 8pm AL 4 8:30 - 1:00 Tim…" at bounding box center [381, 251] width 677 height 228
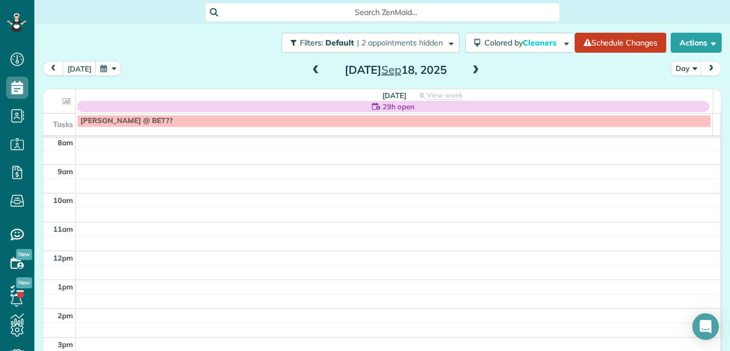
click at [469, 68] on span at bounding box center [475, 70] width 12 height 10
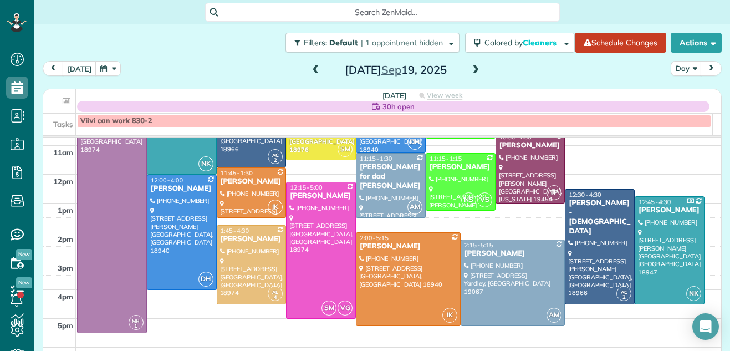
scroll to position [108, 0]
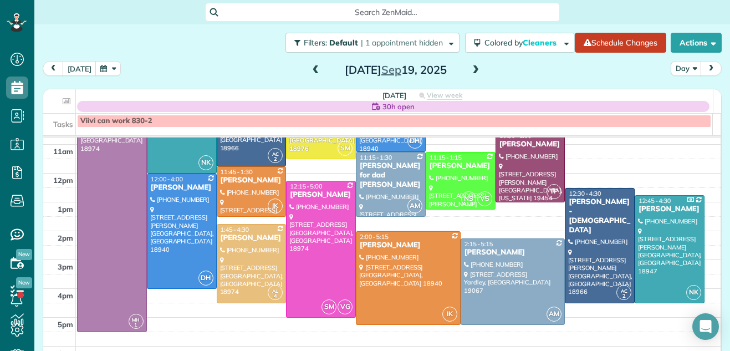
click at [310, 73] on span at bounding box center [316, 70] width 12 height 10
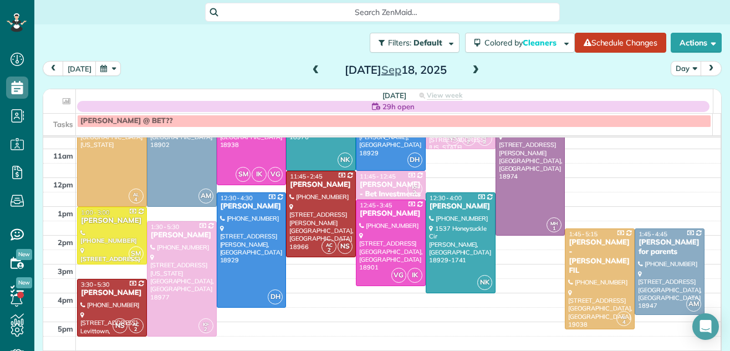
scroll to position [111, 0]
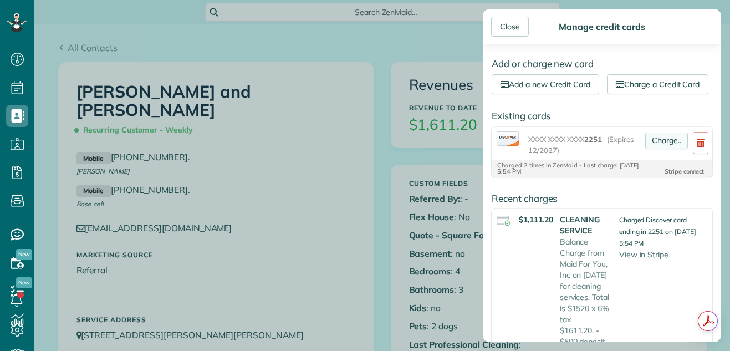
click at [657, 149] on link "Charge.." at bounding box center [666, 140] width 43 height 17
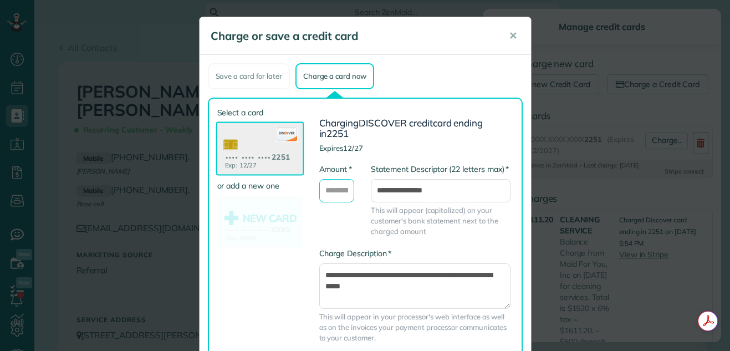
click at [333, 190] on input "* Amount" at bounding box center [336, 190] width 35 height 23
type input "*******"
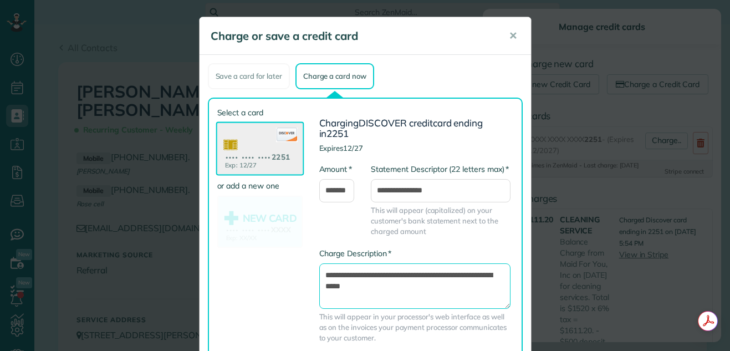
click at [319, 272] on textarea "**********" at bounding box center [414, 285] width 191 height 45
click at [398, 286] on textarea "**********" at bounding box center [414, 285] width 191 height 45
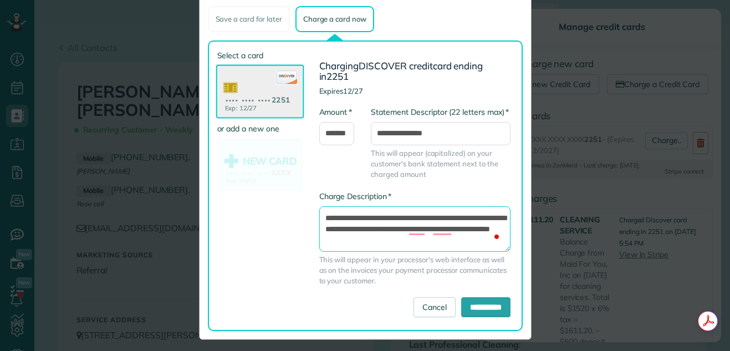
scroll to position [63, 0]
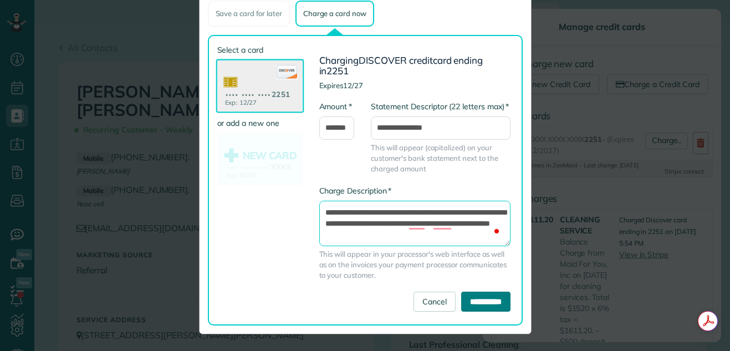
type textarea "**********"
click at [462, 297] on input "**********" at bounding box center [485, 301] width 49 height 20
